Goal: Transaction & Acquisition: Purchase product/service

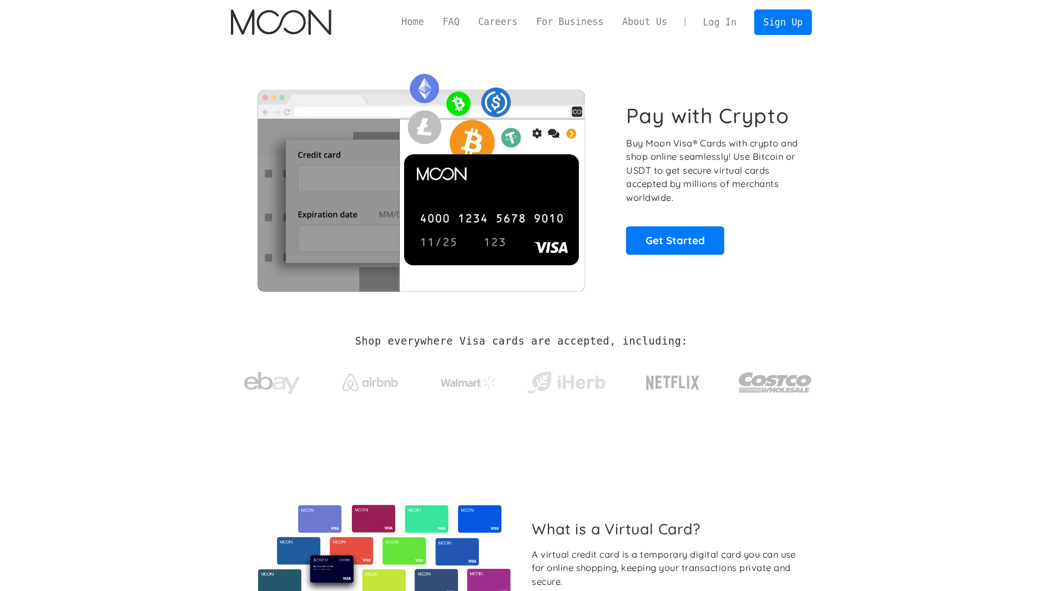
click at [719, 19] on link "Log In" at bounding box center [720, 22] width 52 height 24
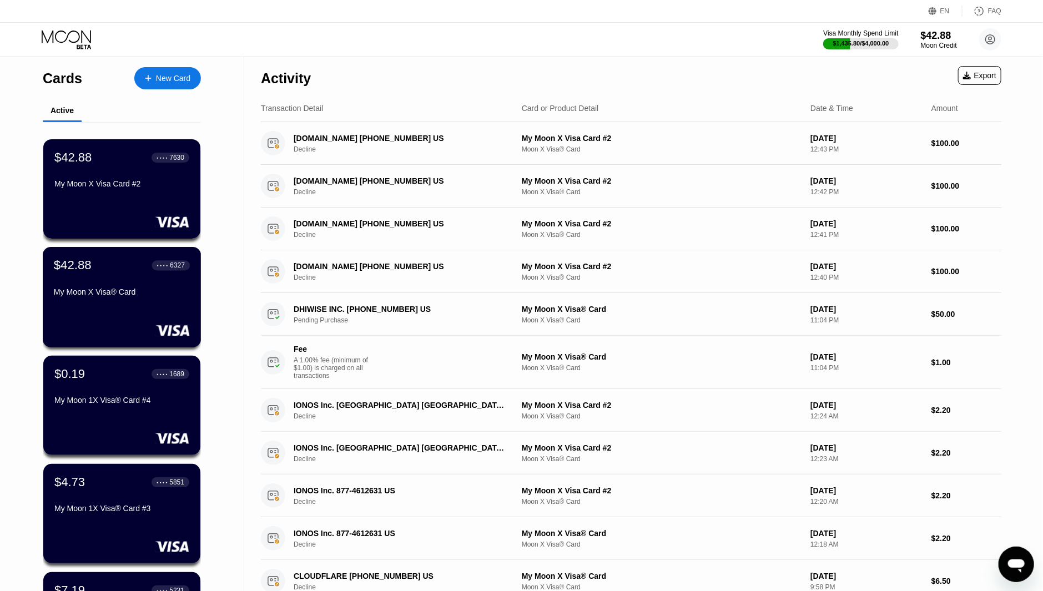
click at [127, 292] on div "My Moon X Visa® Card" at bounding box center [122, 291] width 136 height 9
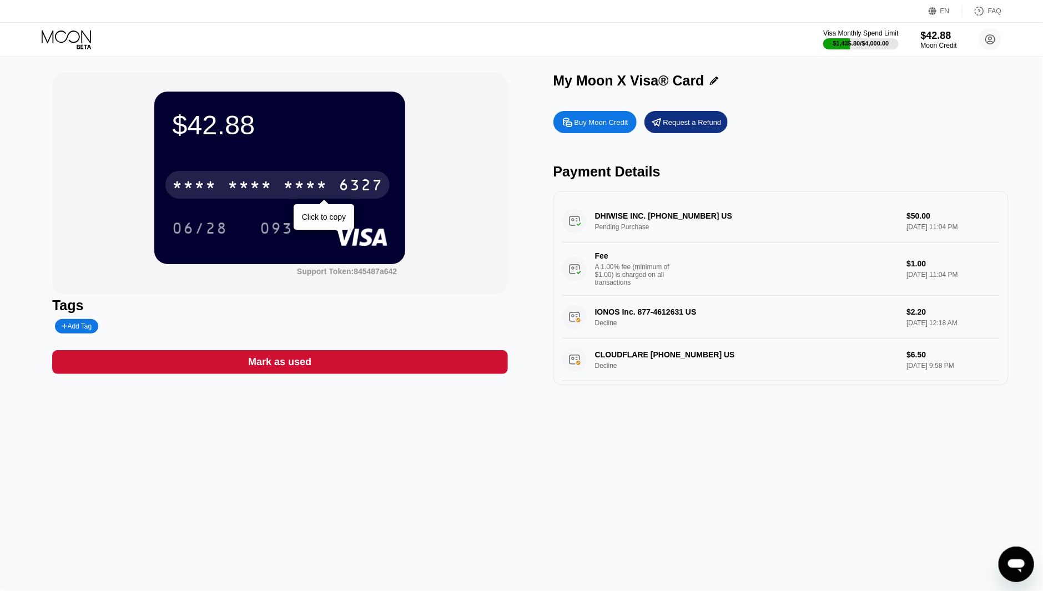
click at [240, 185] on div "* * * *" at bounding box center [250, 187] width 44 height 18
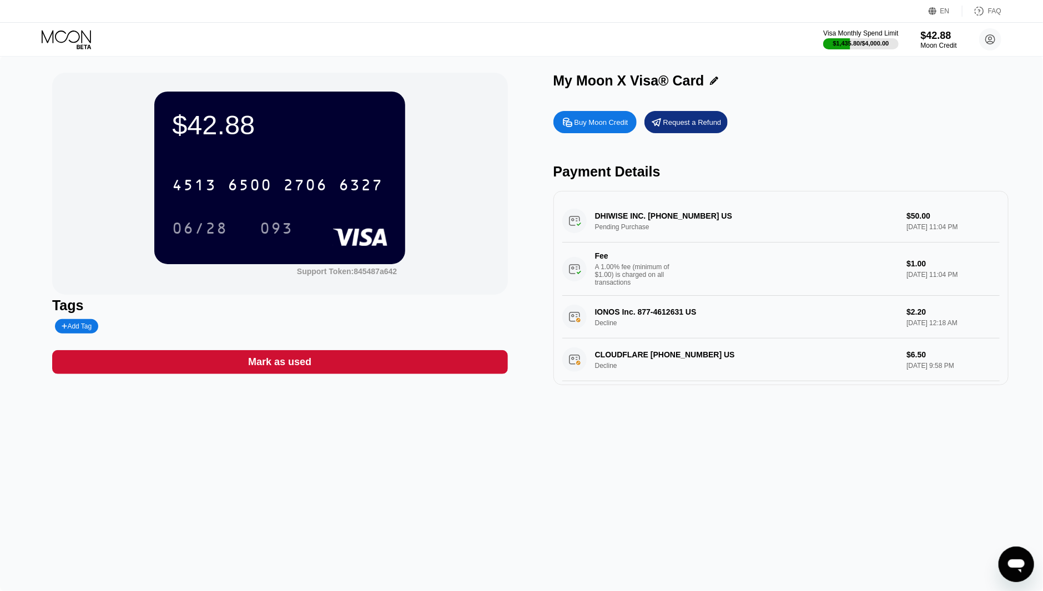
click at [62, 27] on div "Visa Monthly Spend Limit $1,435.80 / $4,000.00 $42.88 Moon Credit Glanark Infot…" at bounding box center [521, 39] width 1043 height 33
click at [60, 31] on icon at bounding box center [66, 36] width 49 height 13
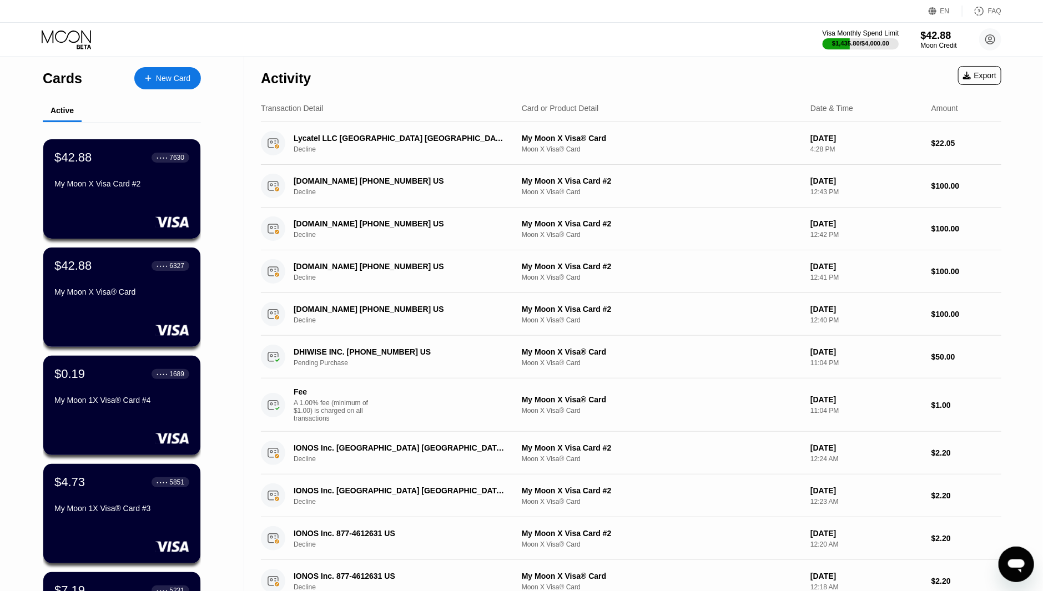
click at [852, 42] on div "$1,435.80 / $4,000.00" at bounding box center [860, 43] width 57 height 7
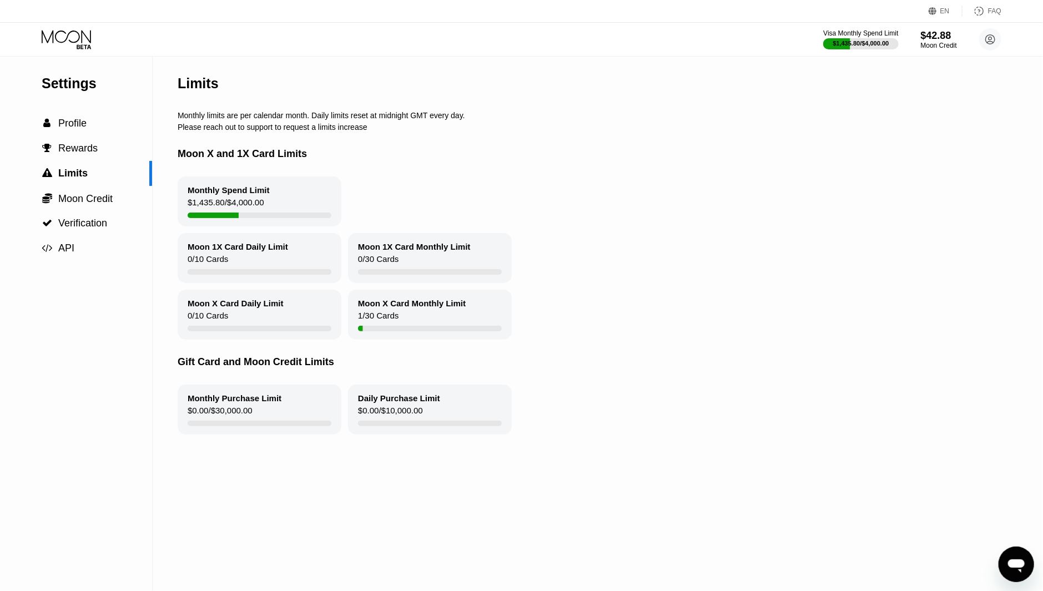
click at [62, 44] on icon at bounding box center [68, 39] width 52 height 19
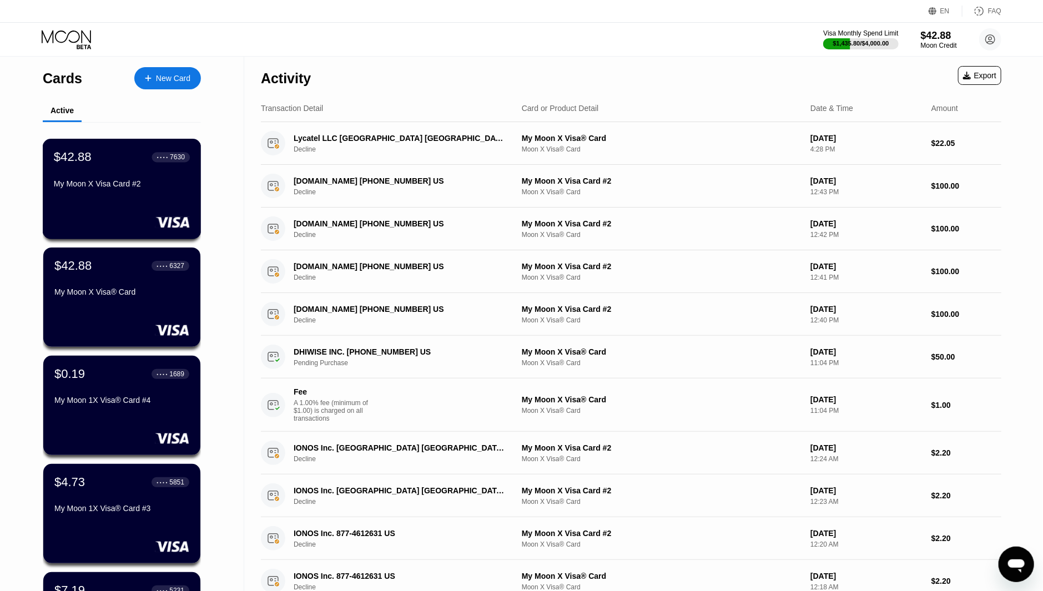
click at [135, 181] on div "$42.88 ● ● ● ● 7630 My Moon X Visa Card #2" at bounding box center [122, 171] width 136 height 43
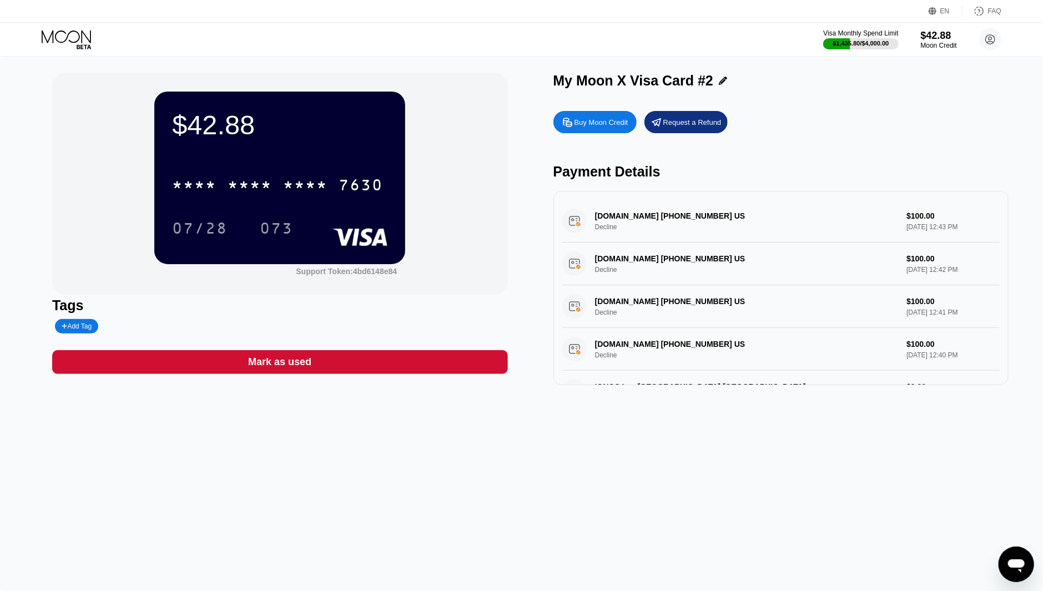
click at [618, 132] on div "Buy Moon Credit" at bounding box center [594, 122] width 83 height 22
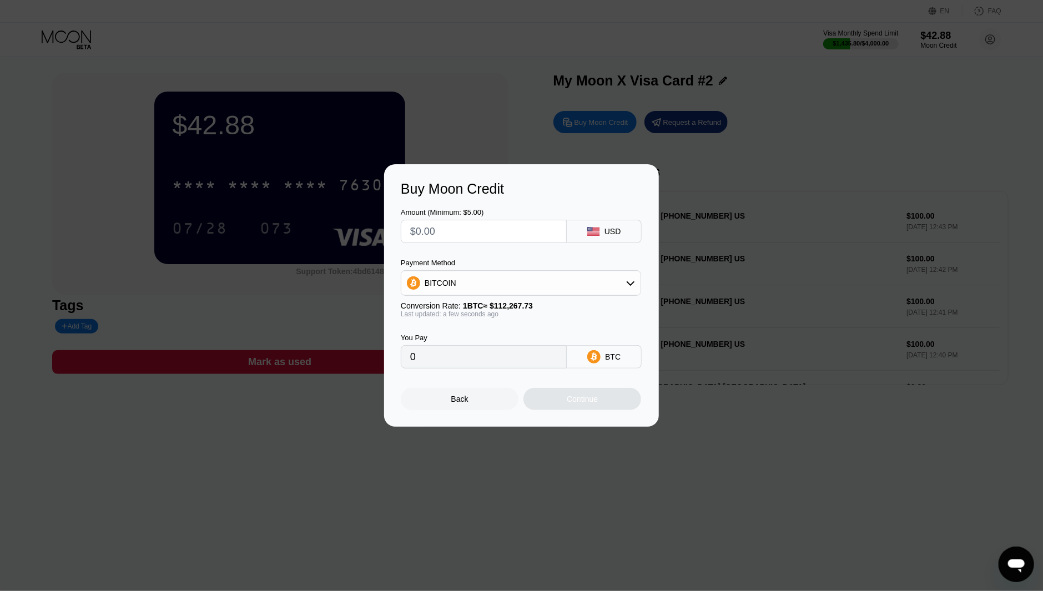
click at [454, 235] on input "text" at bounding box center [483, 231] width 147 height 22
type input "$1"
type input "0.00000891"
type input "$15"
type input "0.00013361"
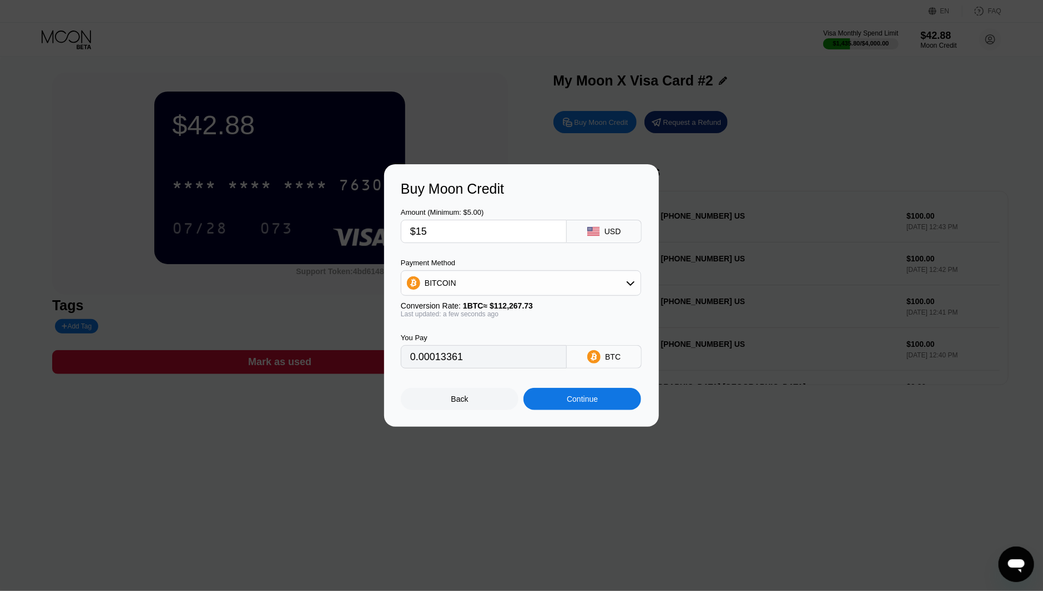
type input "$150"
type input "0.00133610"
type input "$150"
click at [472, 298] on div "Payment Method BITCOIN Conversion Rate: 1 BTC ≈ $112,267.73 Last updated: a few…" at bounding box center [521, 288] width 240 height 59
click at [473, 286] on div "BITCOIN" at bounding box center [520, 283] width 239 height 22
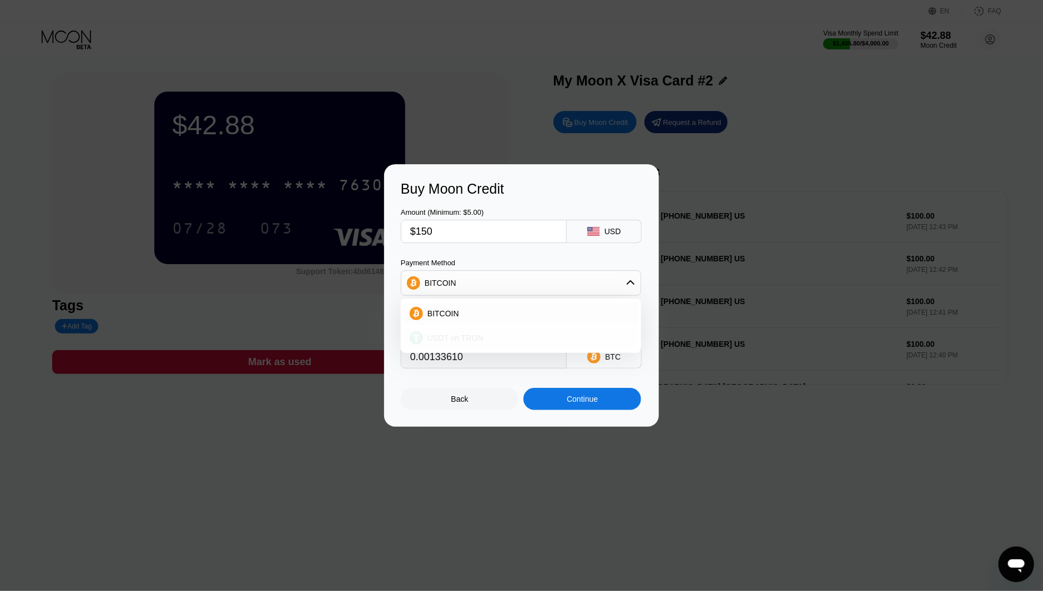
click at [471, 332] on div "USDT on TRON" at bounding box center [521, 338] width 234 height 22
type input "151.52"
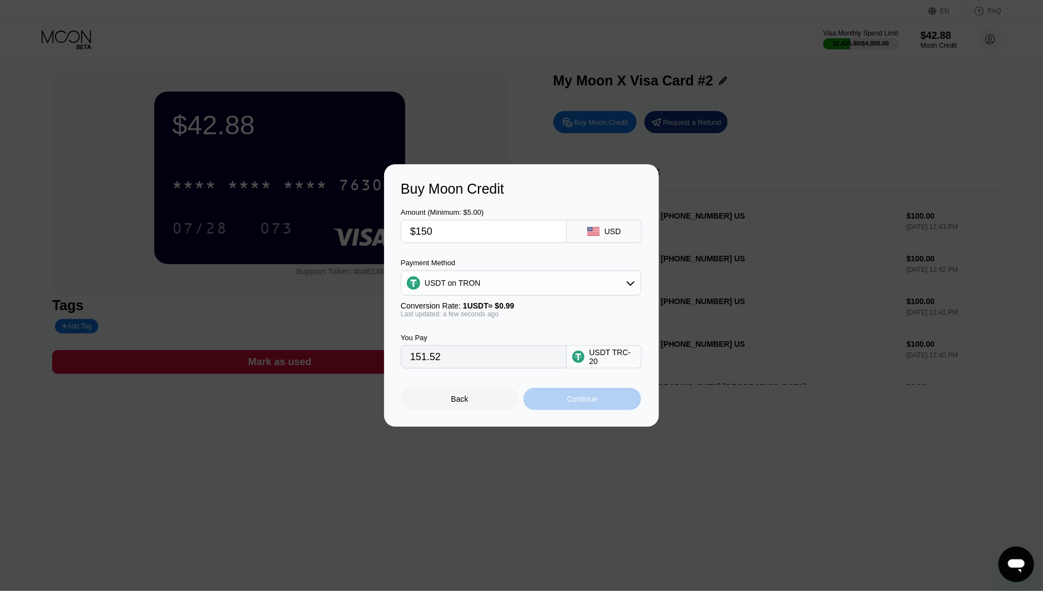
click at [556, 409] on div "Continue" at bounding box center [582, 399] width 118 height 22
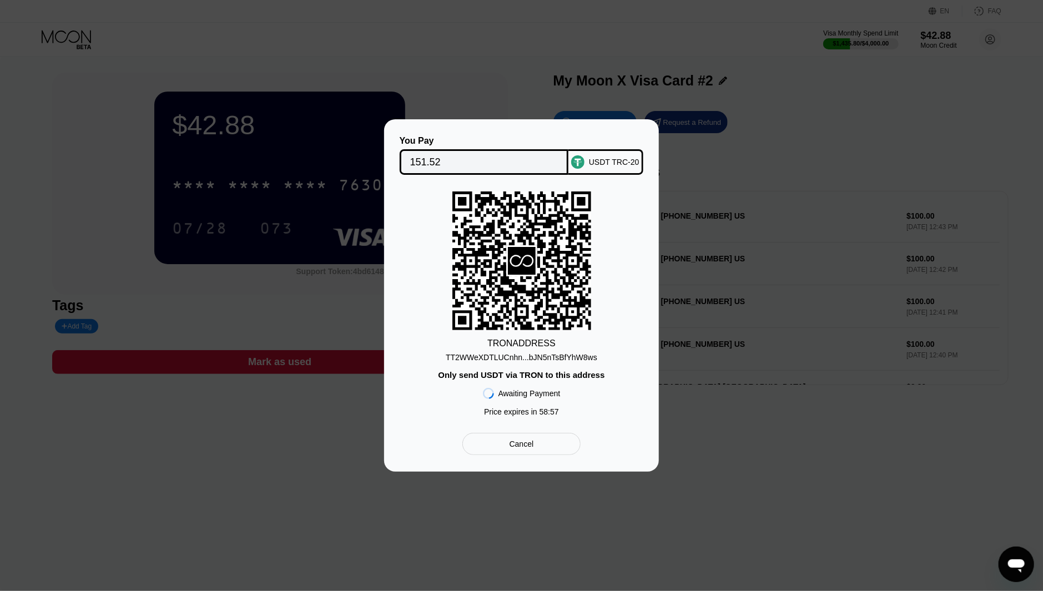
click at [583, 363] on div "TRON ADDRESS TT2WWeXDTLUCnhn...bJN5nTsBfYhW8ws Only send USDT via TRON to this …" at bounding box center [521, 306] width 241 height 230
click at [582, 360] on div "TT2WWeXDTLUCnhn...bJN5nTsBfYhW8ws" at bounding box center [521, 357] width 151 height 9
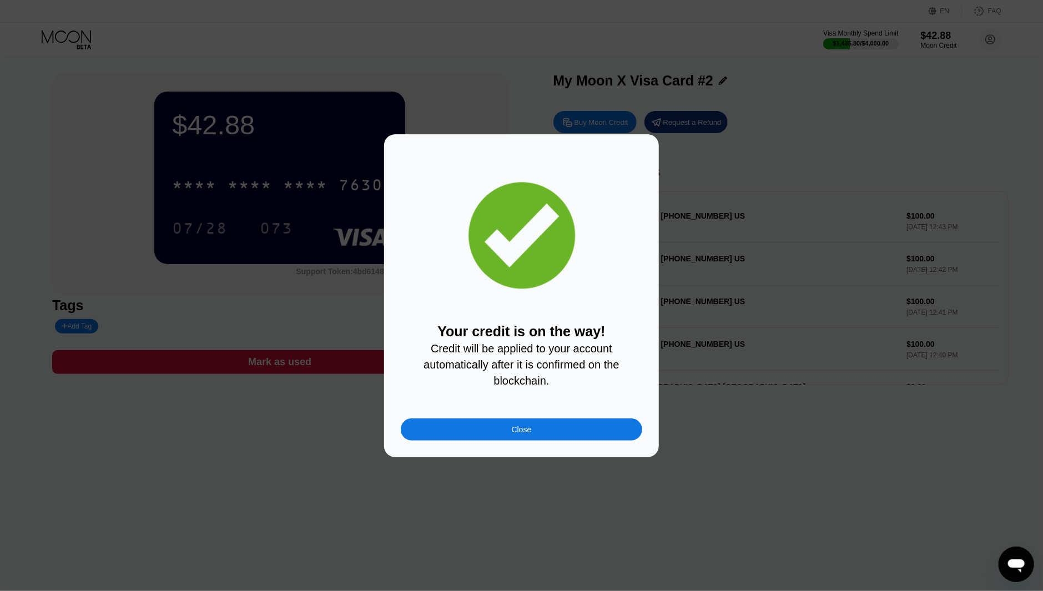
click at [483, 446] on div "Your credit is on the way! Credit will be applied to your account automatically…" at bounding box center [521, 295] width 275 height 323
click at [483, 441] on div "Close" at bounding box center [521, 429] width 241 height 22
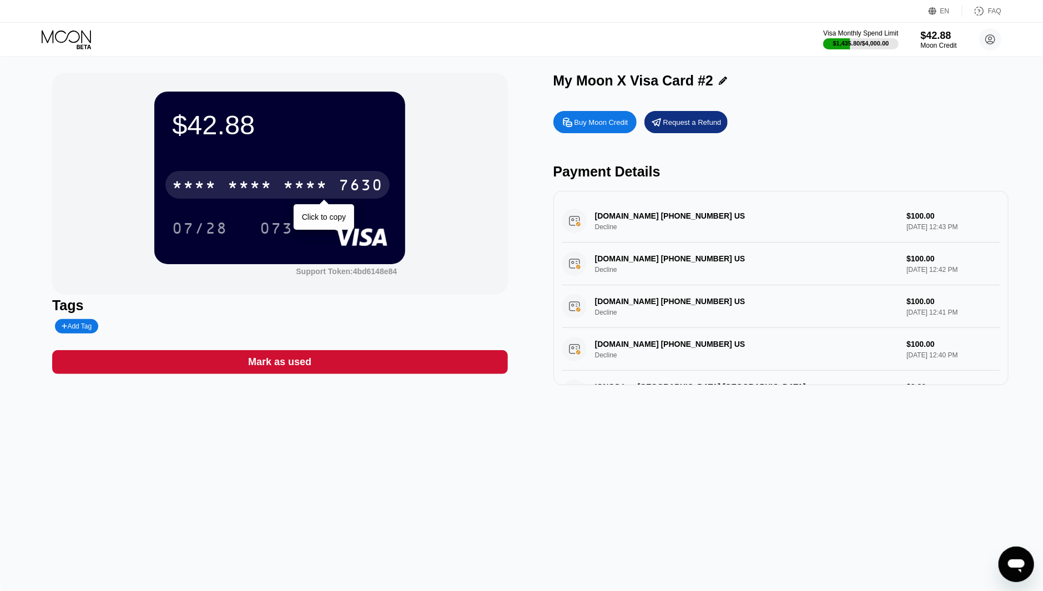
click at [248, 194] on div "* * * *" at bounding box center [250, 187] width 44 height 18
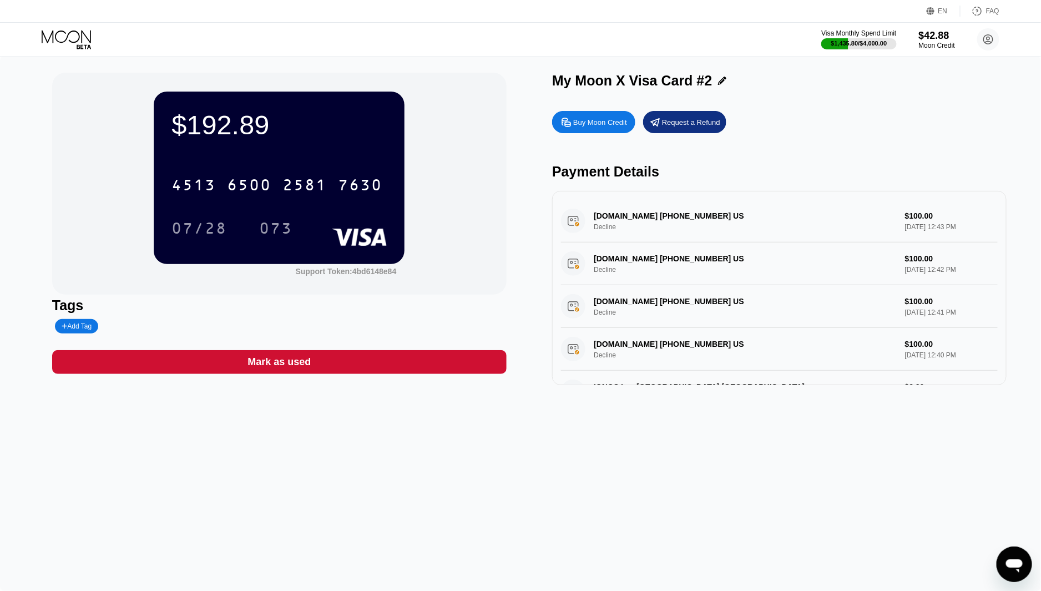
click at [76, 185] on div "$192.89 4513 6500 2581 7630 07/28 073 Support Token: 4bd6148e84" at bounding box center [279, 184] width 454 height 222
